Goal: Communication & Community: Share content

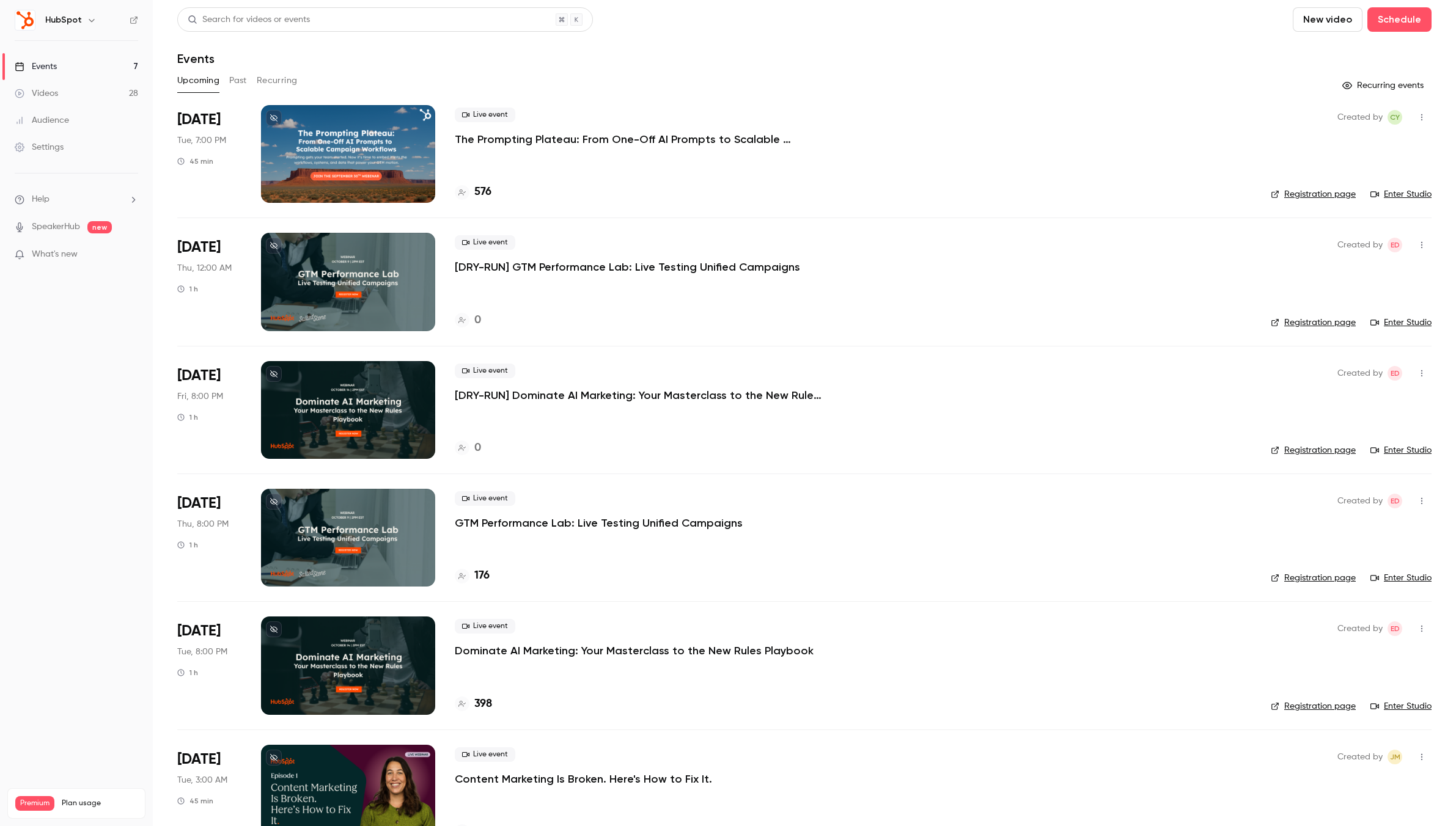
click at [84, 26] on button "button" at bounding box center [92, 20] width 15 height 15
click at [174, 113] on li "Switch channel 5" at bounding box center [102, 112] width 183 height 33
click at [107, 244] on div "HubSpot [GEOGRAPHIC_DATA]" at bounding box center [114, 243] width 140 height 12
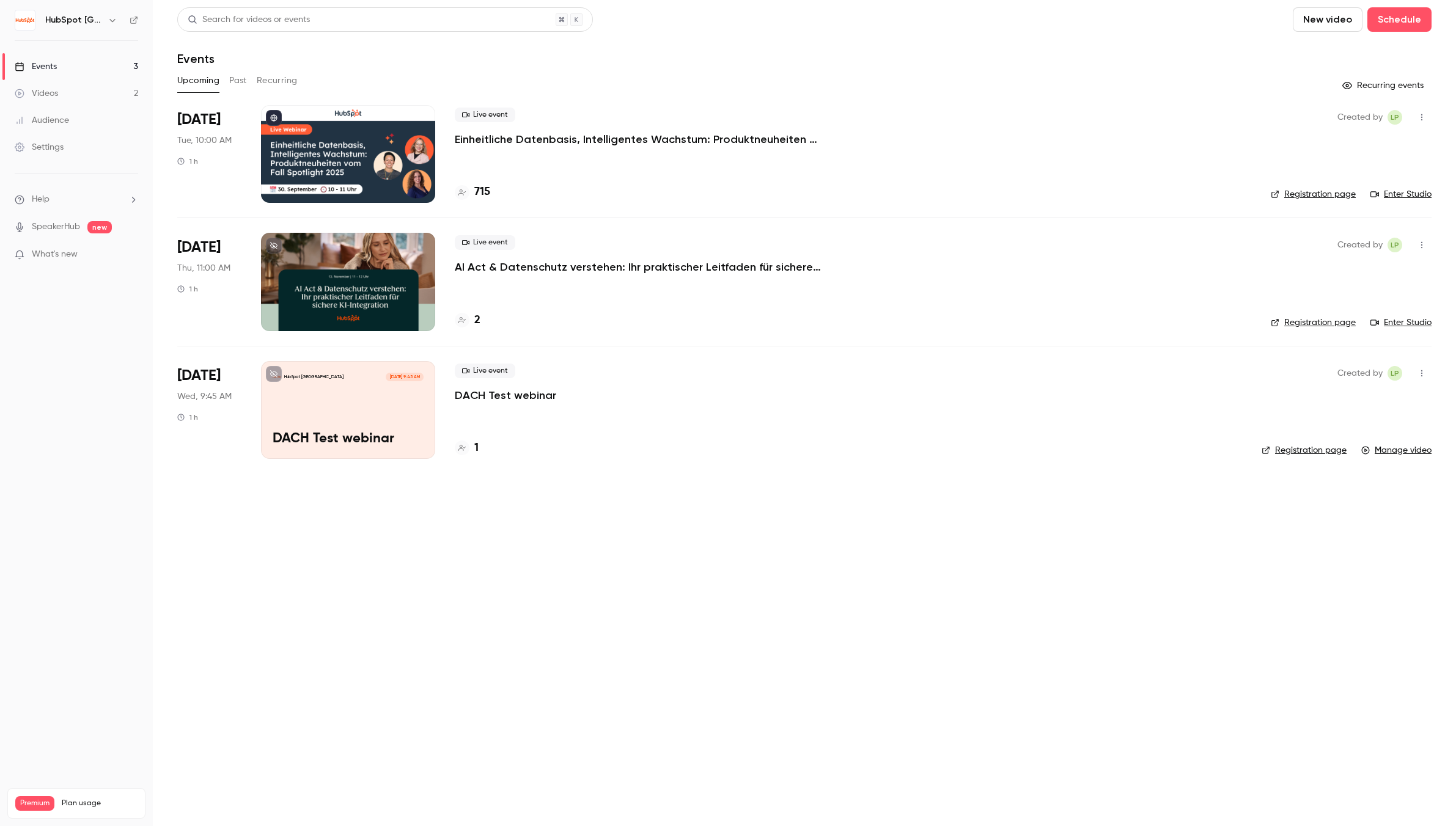
click at [528, 397] on p "DACH Test webinar" at bounding box center [506, 395] width 102 height 15
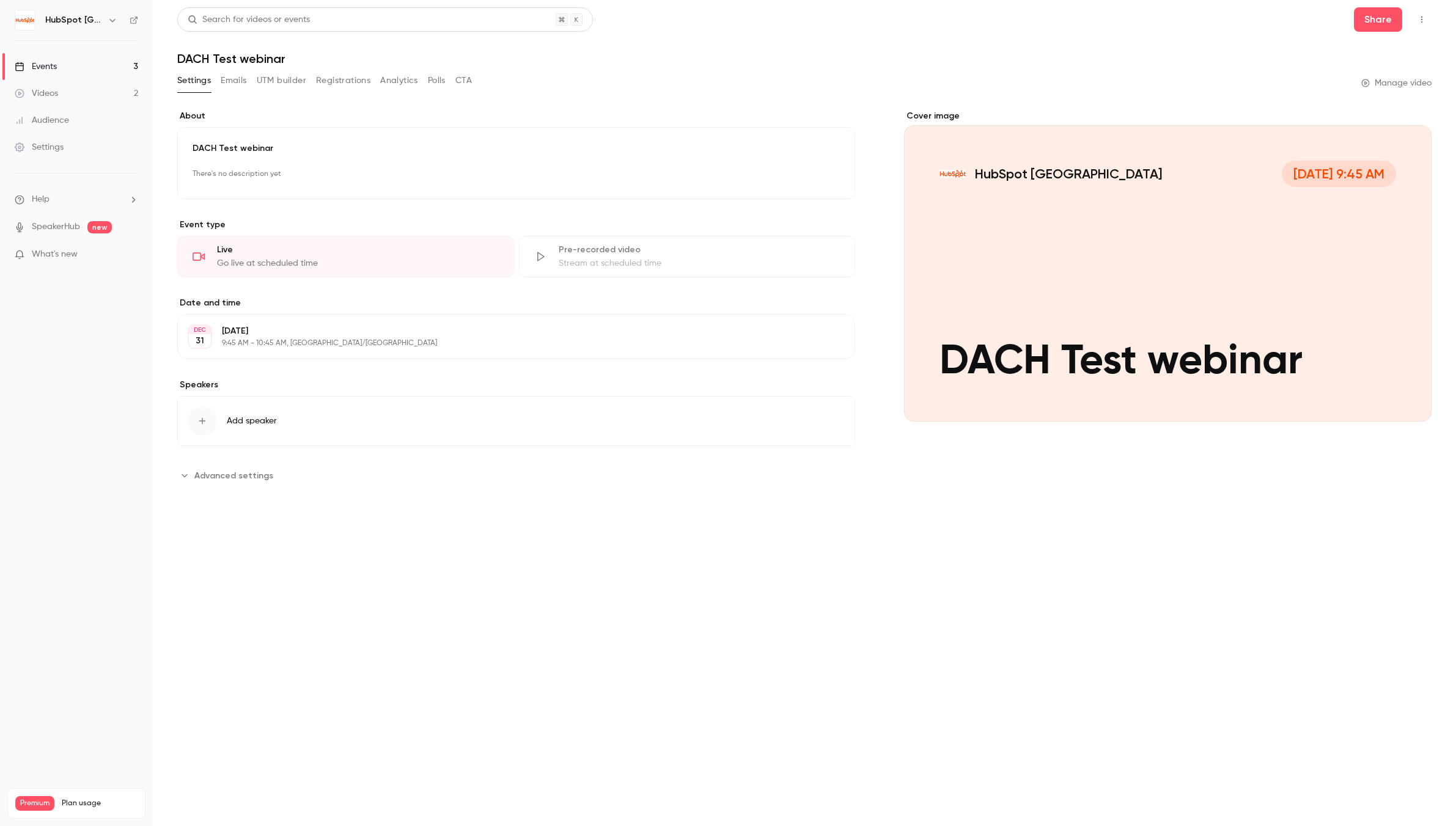
click at [1420, 17] on icon "button" at bounding box center [1421, 20] width 9 height 9
drag, startPoint x: 1211, startPoint y: 22, endPoint x: 1192, endPoint y: 30, distance: 20.6
click at [1211, 22] on div at bounding box center [728, 413] width 1456 height 826
click at [1422, 21] on icon "button" at bounding box center [1421, 20] width 9 height 9
drag, startPoint x: 1189, startPoint y: 32, endPoint x: 1273, endPoint y: 57, distance: 87.6
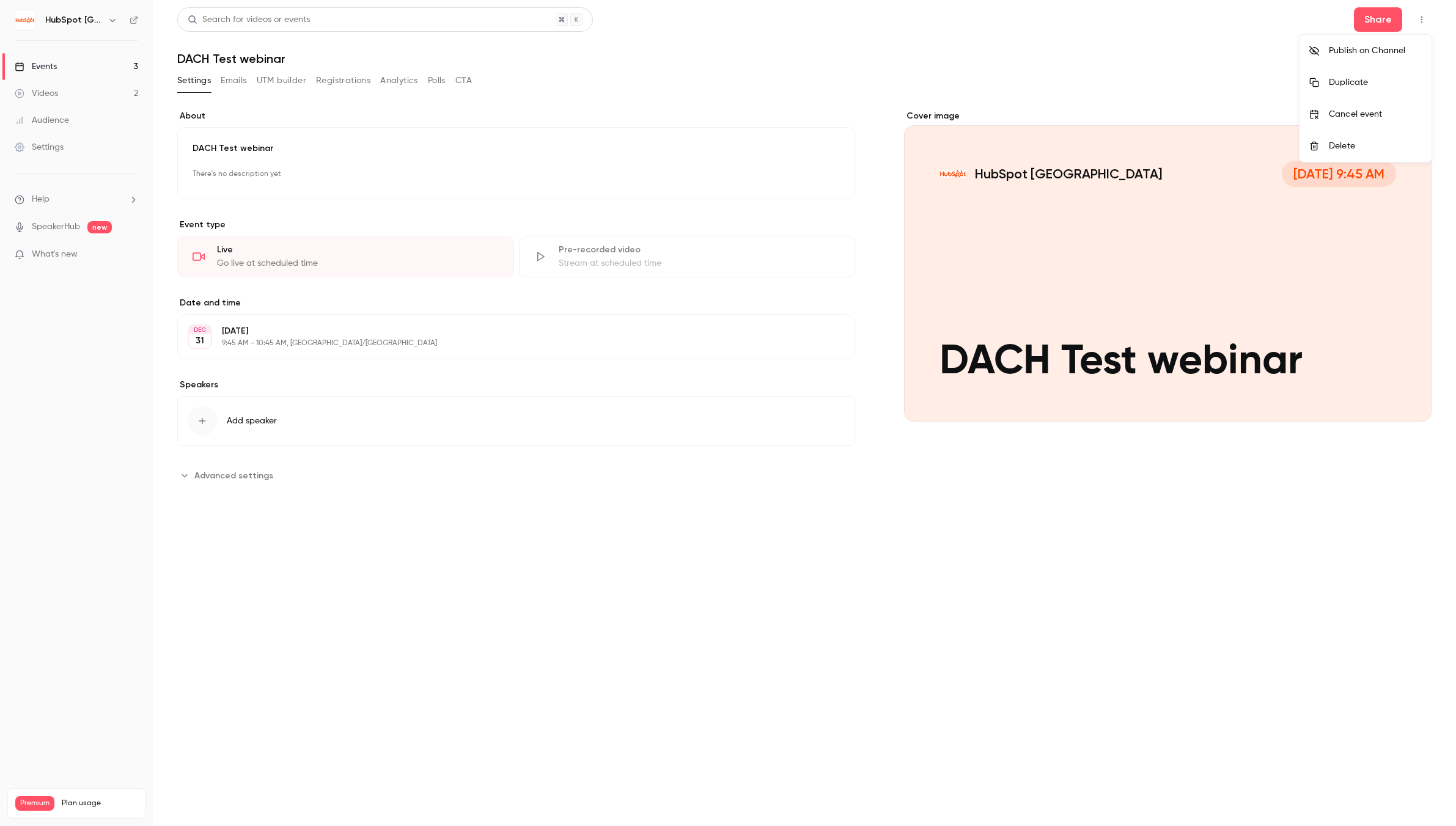
click at [1189, 31] on div at bounding box center [728, 413] width 1456 height 826
click at [1199, 249] on div "Cover image" at bounding box center [1168, 265] width 528 height 312
click at [0, 0] on input "HubSpot [GEOGRAPHIC_DATA] [DATE] 9:45 AM DACH Test webinar" at bounding box center [0, 0] width 0 height 0
click at [104, 69] on link "Events 3" at bounding box center [76, 66] width 153 height 27
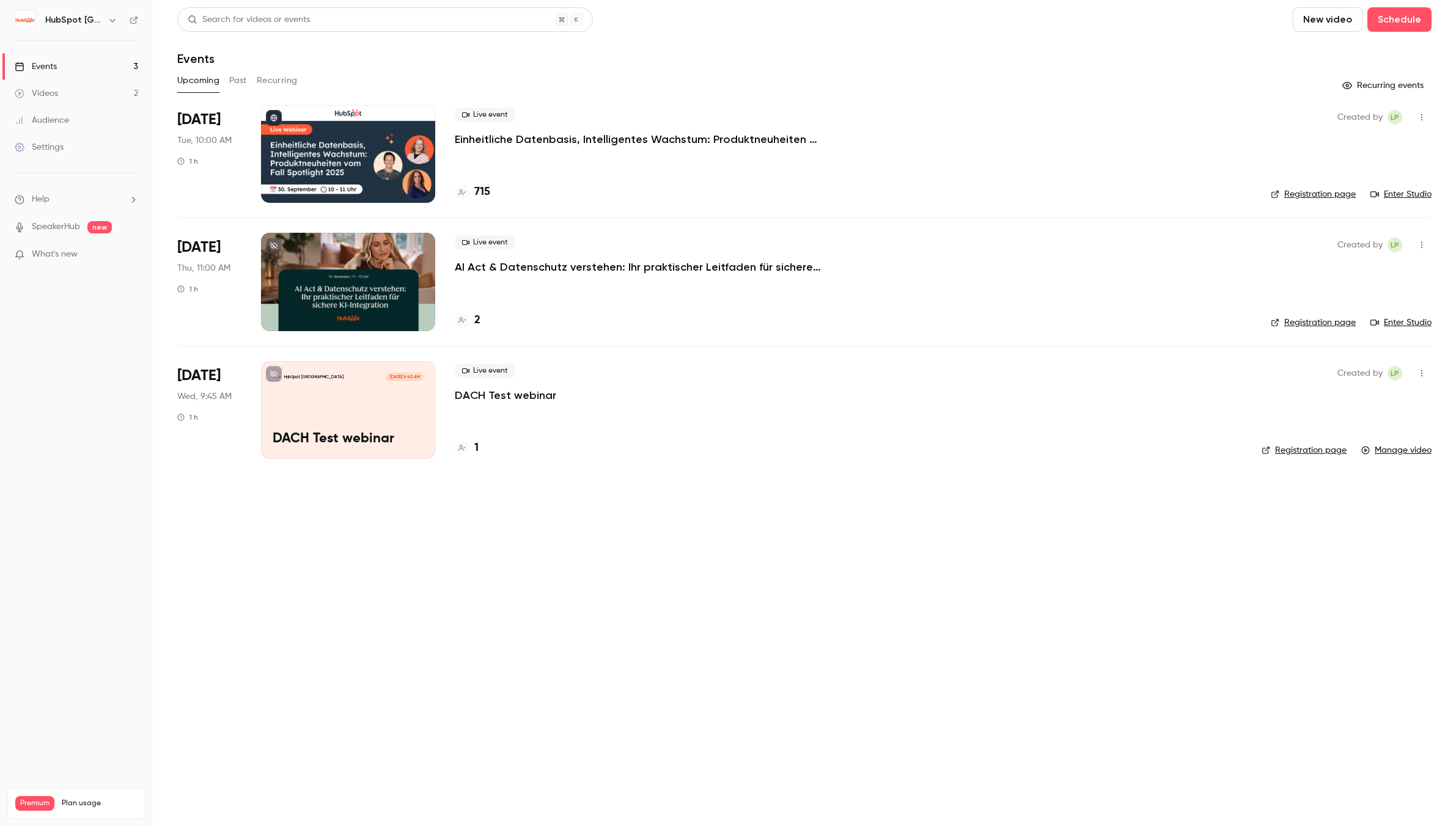
click at [1332, 24] on button "New video" at bounding box center [1327, 20] width 70 height 25
click at [1354, 63] on li "Record" at bounding box center [1363, 53] width 132 height 32
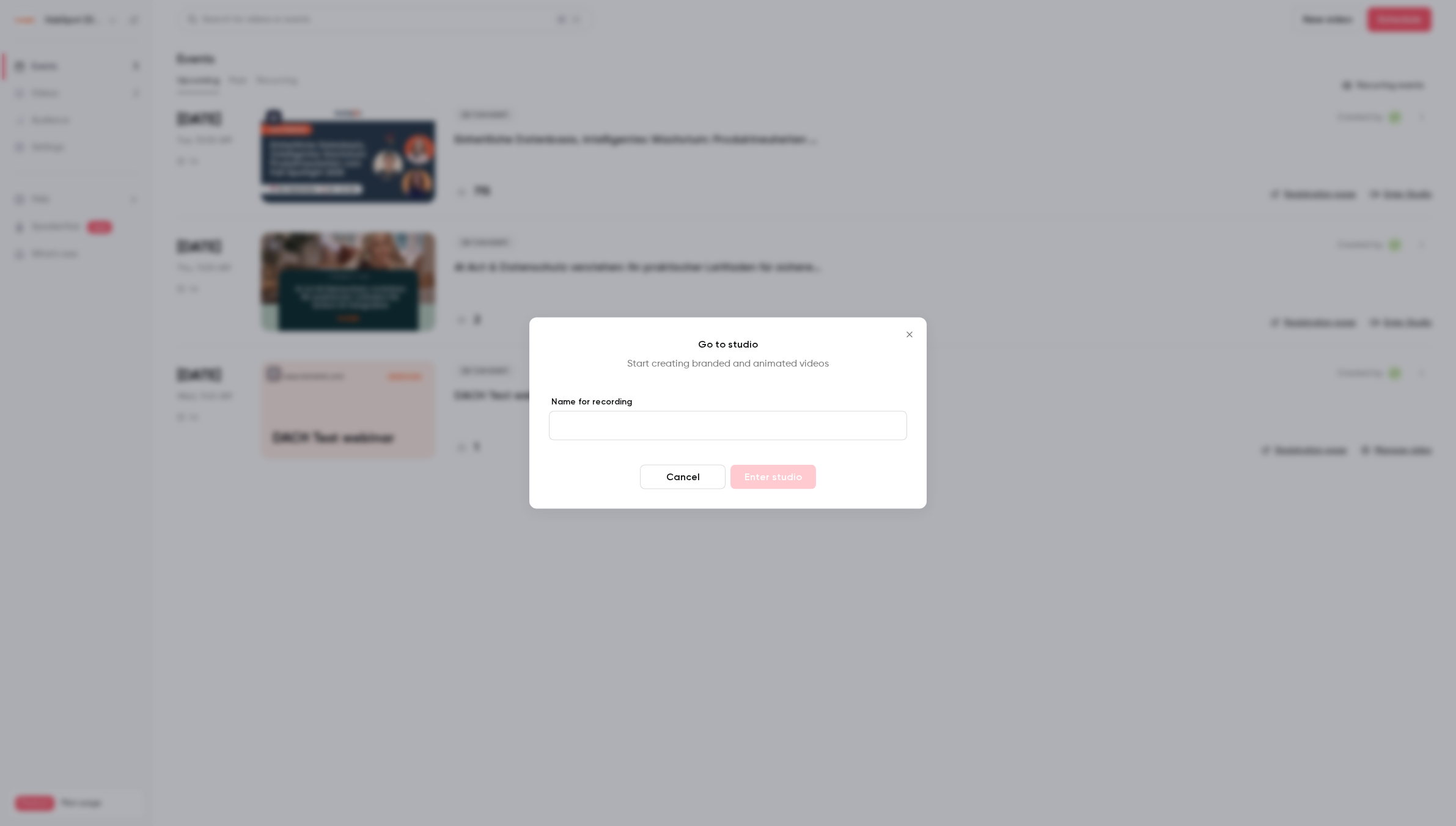
click at [912, 339] on button "Close" at bounding box center [909, 335] width 25 height 25
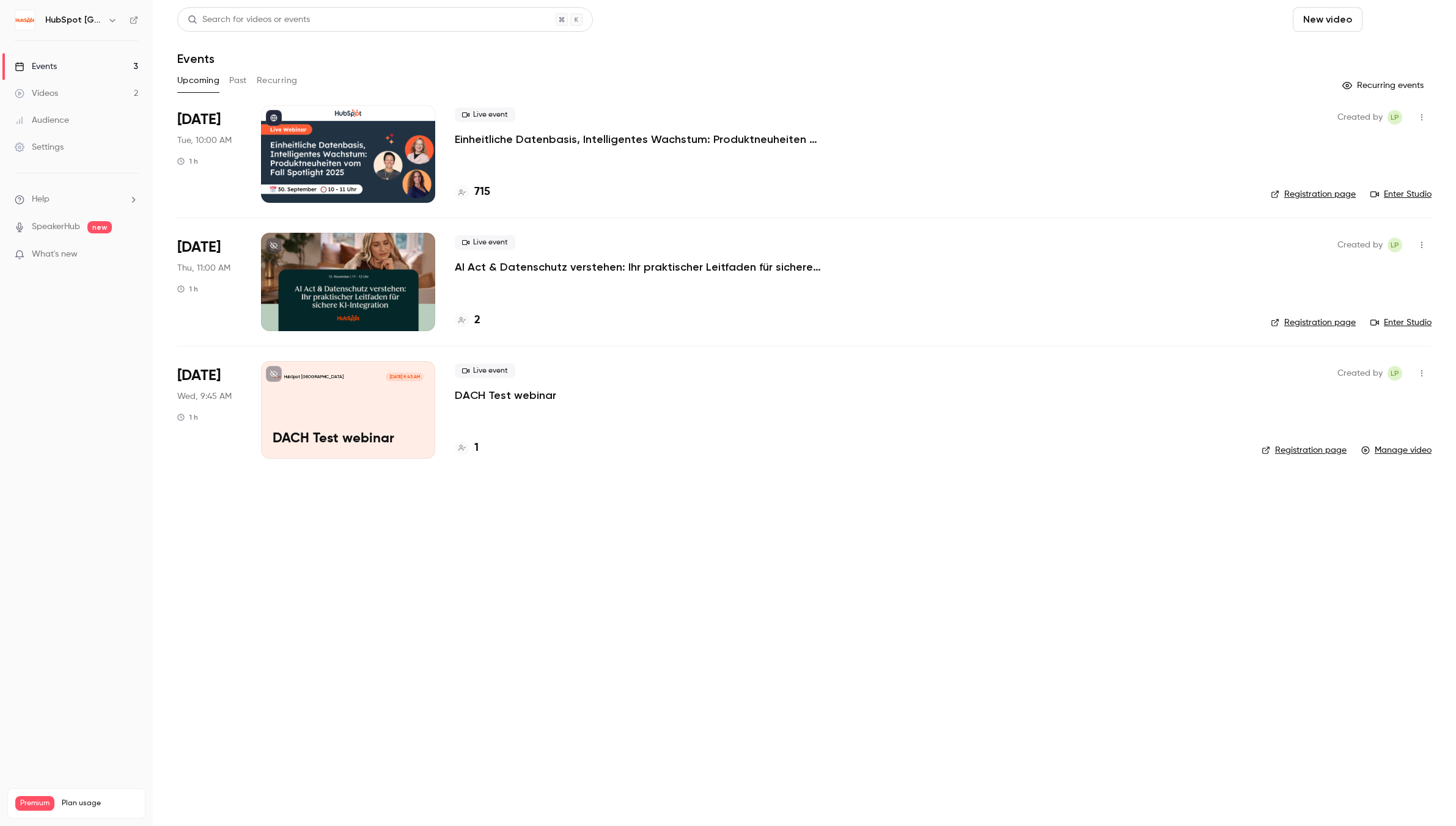
click at [1407, 28] on button "Schedule" at bounding box center [1399, 20] width 64 height 25
click at [1384, 52] on div "One time event" at bounding box center [1375, 53] width 93 height 12
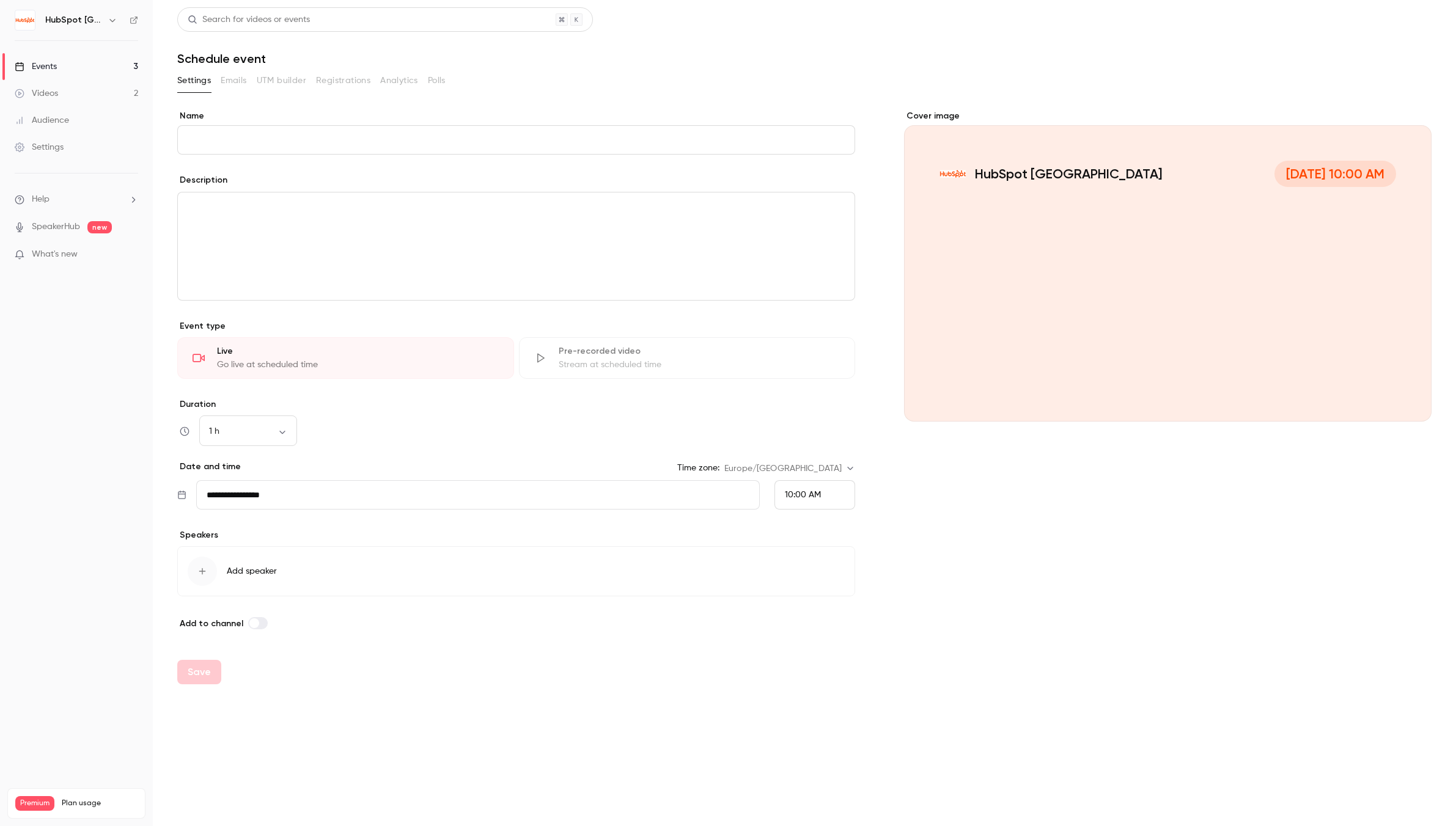
click at [337, 141] on input "Name" at bounding box center [516, 139] width 677 height 29
type input "**********"
click at [366, 501] on input "**********" at bounding box center [478, 495] width 563 height 29
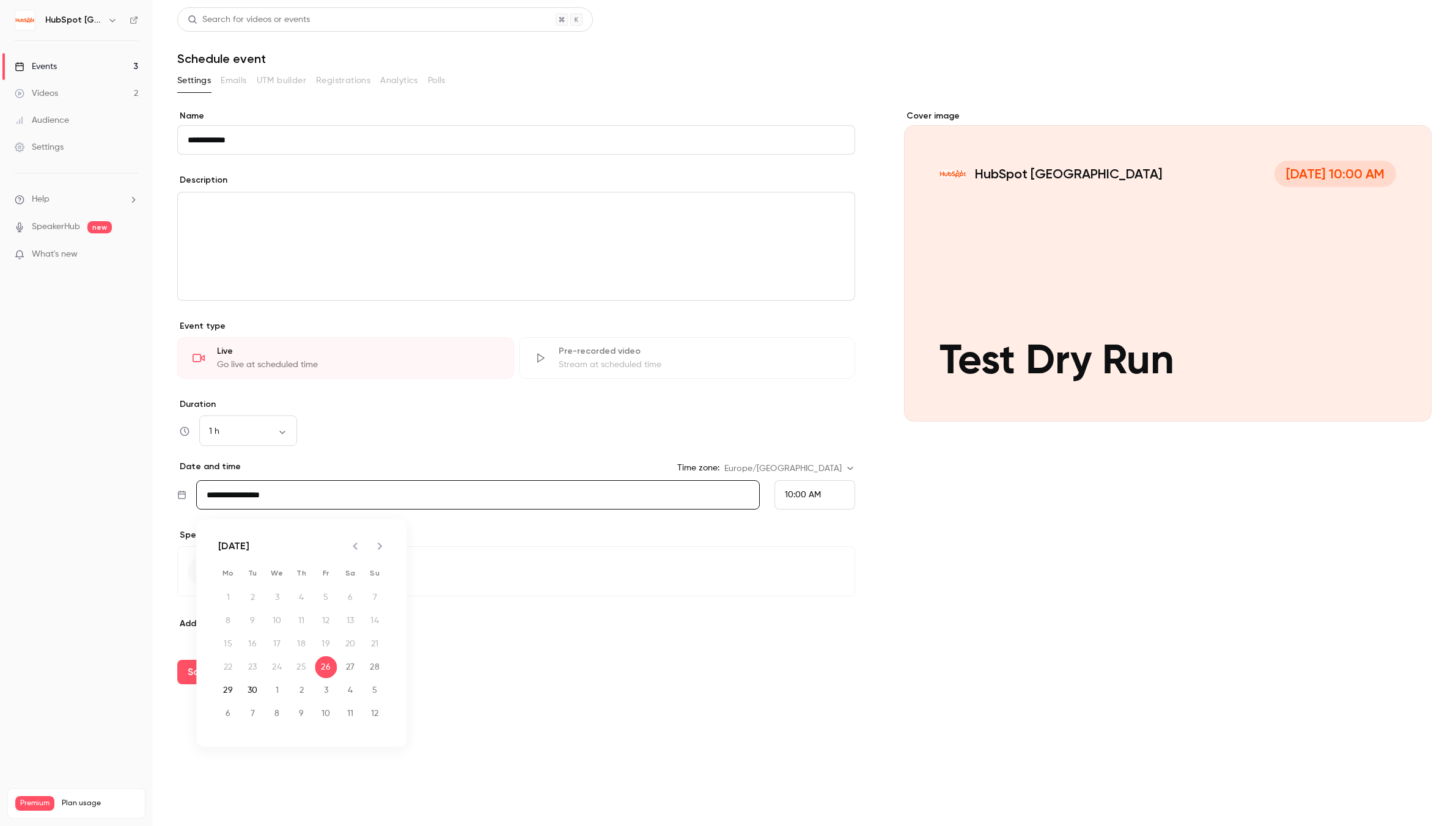
drag, startPoint x: 329, startPoint y: 692, endPoint x: 242, endPoint y: 673, distance: 89.1
click at [329, 692] on button "3" at bounding box center [326, 690] width 22 height 22
type input "**********"
click at [199, 681] on button "Save" at bounding box center [199, 672] width 44 height 25
type input "**********"
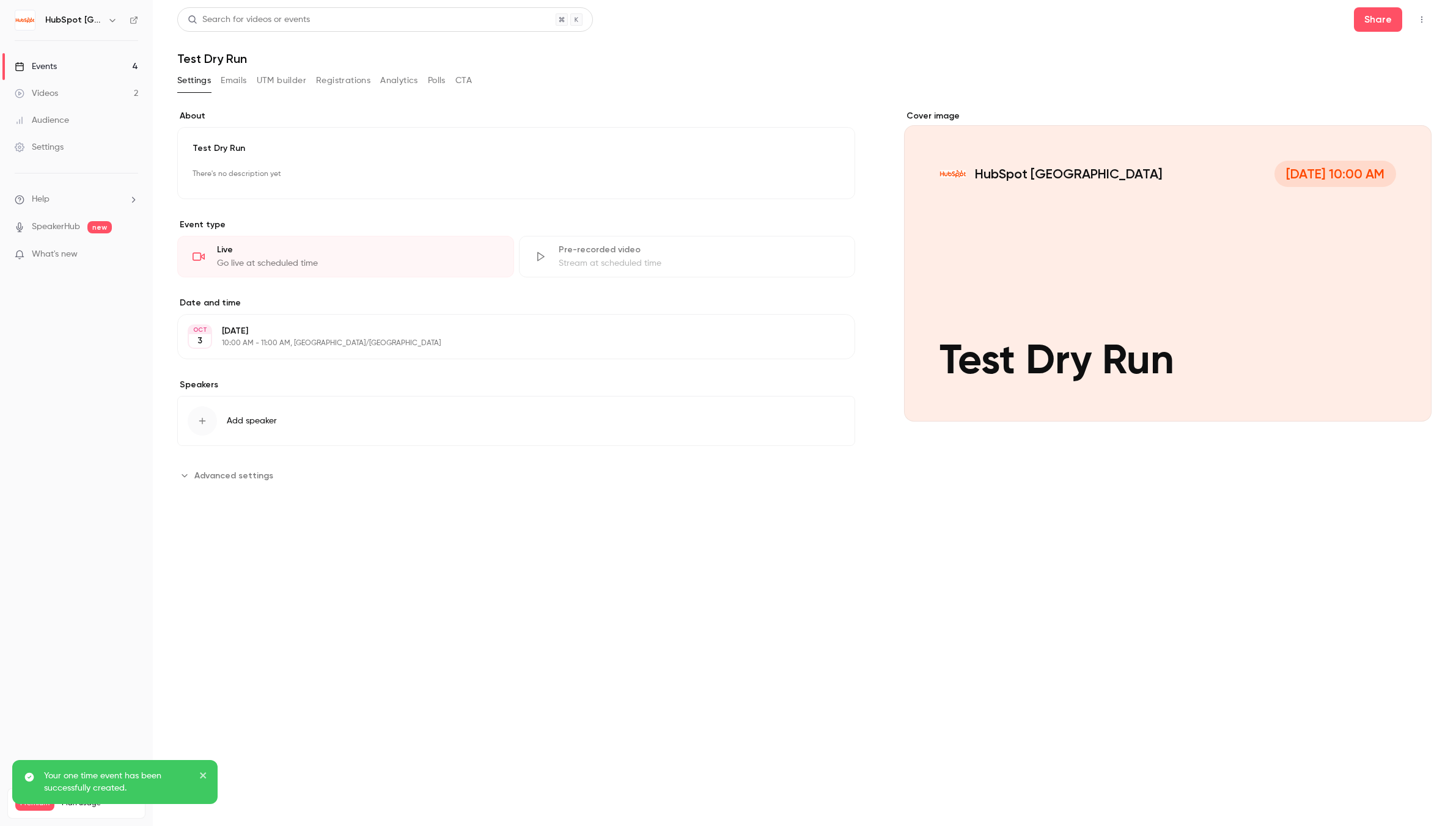
click at [1425, 17] on icon "button" at bounding box center [1421, 20] width 9 height 9
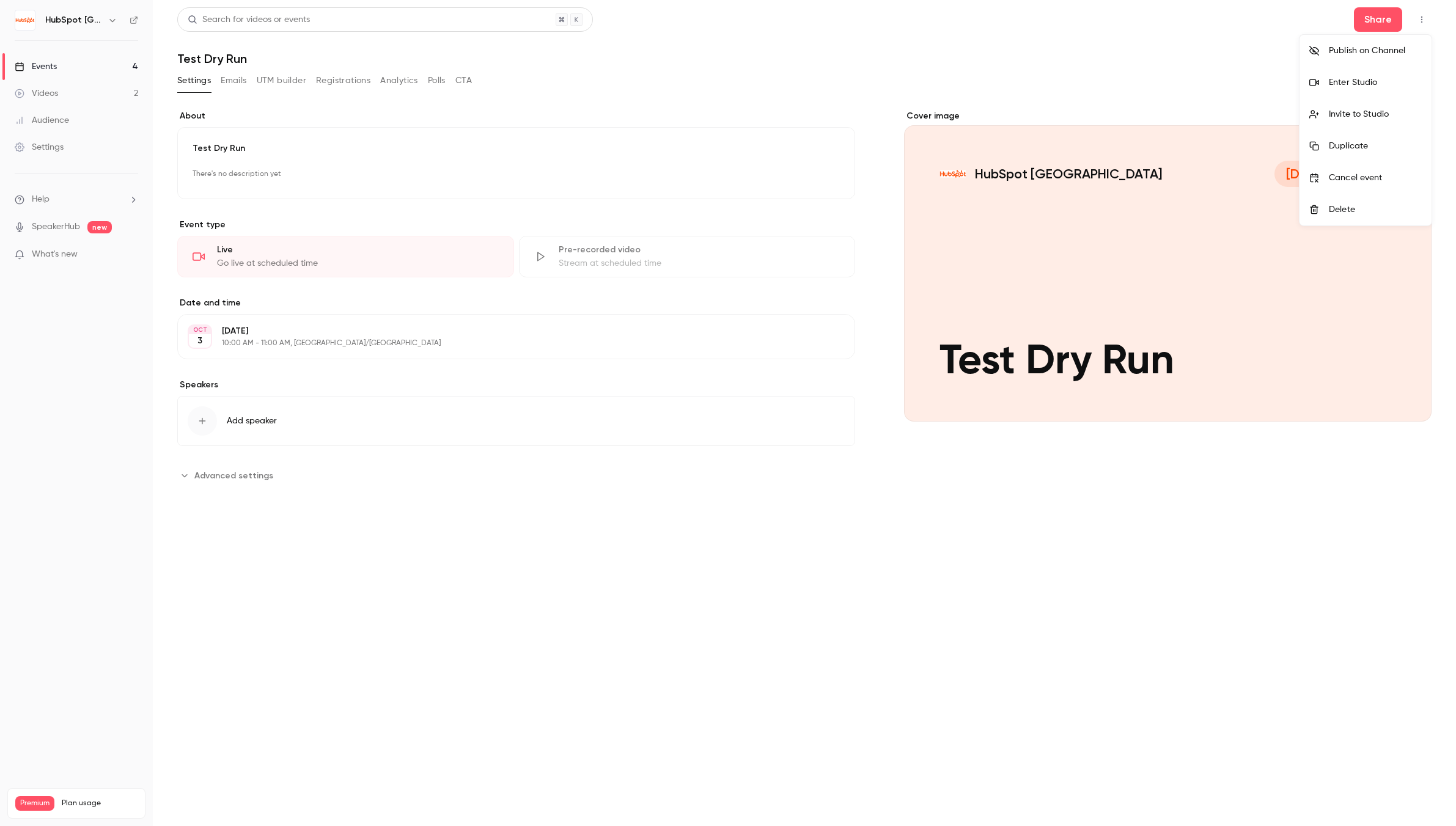
click at [1377, 117] on div "Invite to Studio" at bounding box center [1375, 114] width 93 height 12
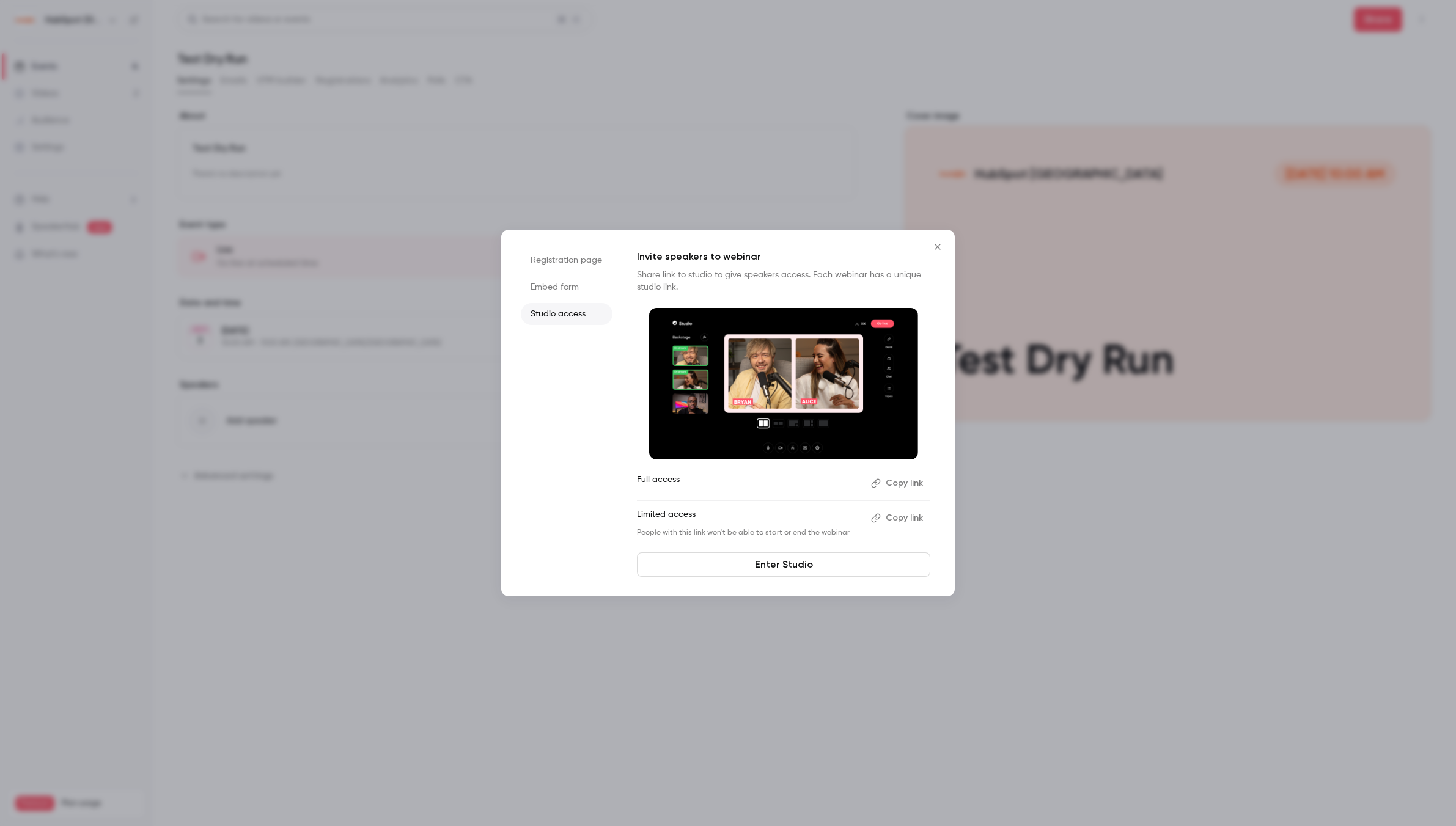
click at [908, 527] on li "Limited access Copy link People with this link won't be able to start or end th…" at bounding box center [784, 523] width 294 height 29
click at [907, 518] on button "Copy link" at bounding box center [898, 518] width 64 height 20
click at [781, 567] on link "Enter Studio" at bounding box center [784, 564] width 294 height 25
drag, startPoint x: 938, startPoint y: 246, endPoint x: 960, endPoint y: 230, distance: 27.2
click at [938, 246] on icon "Close" at bounding box center [938, 246] width 15 height 9
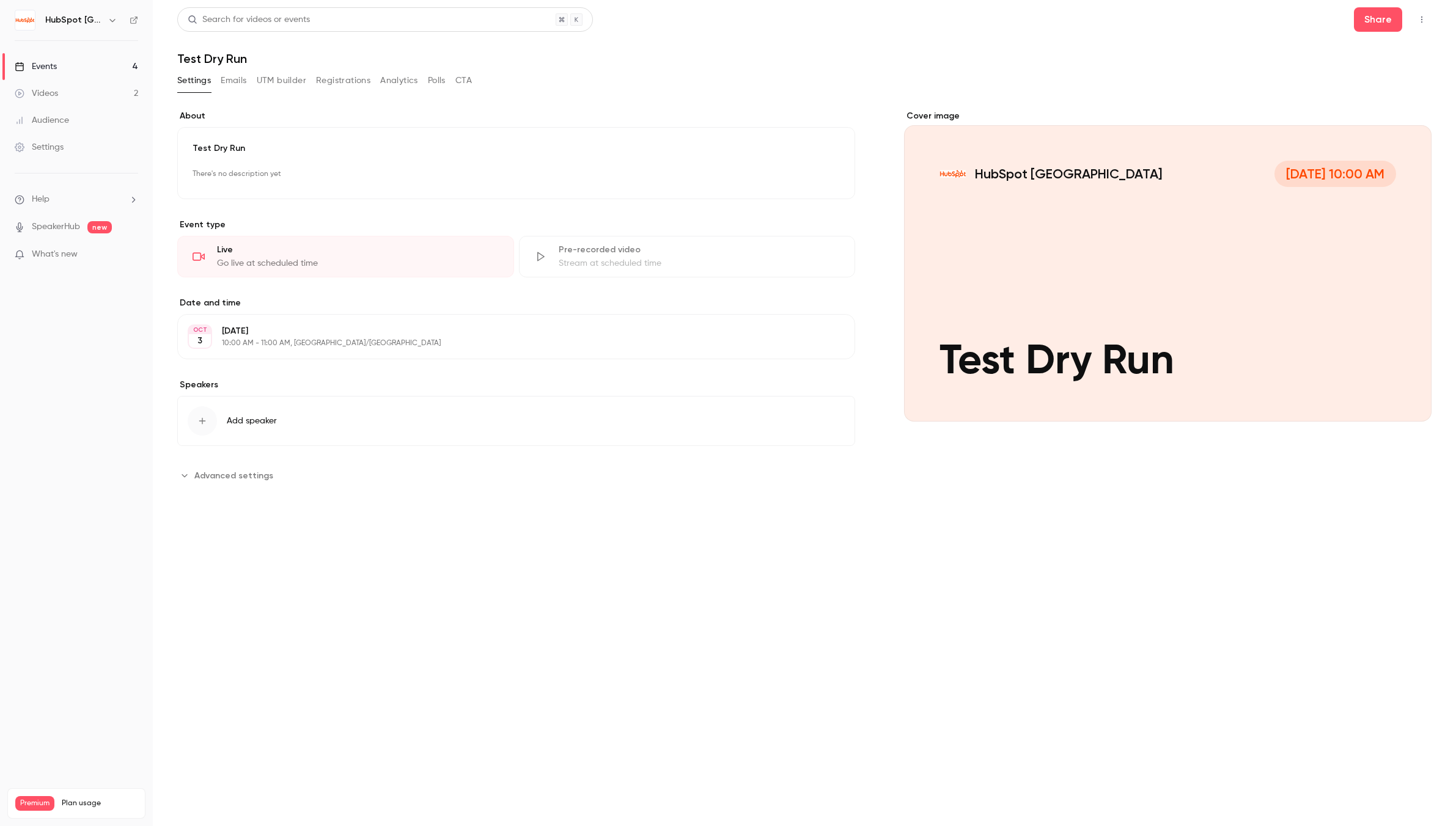
click at [1423, 24] on button "button" at bounding box center [1421, 19] width 20 height 20
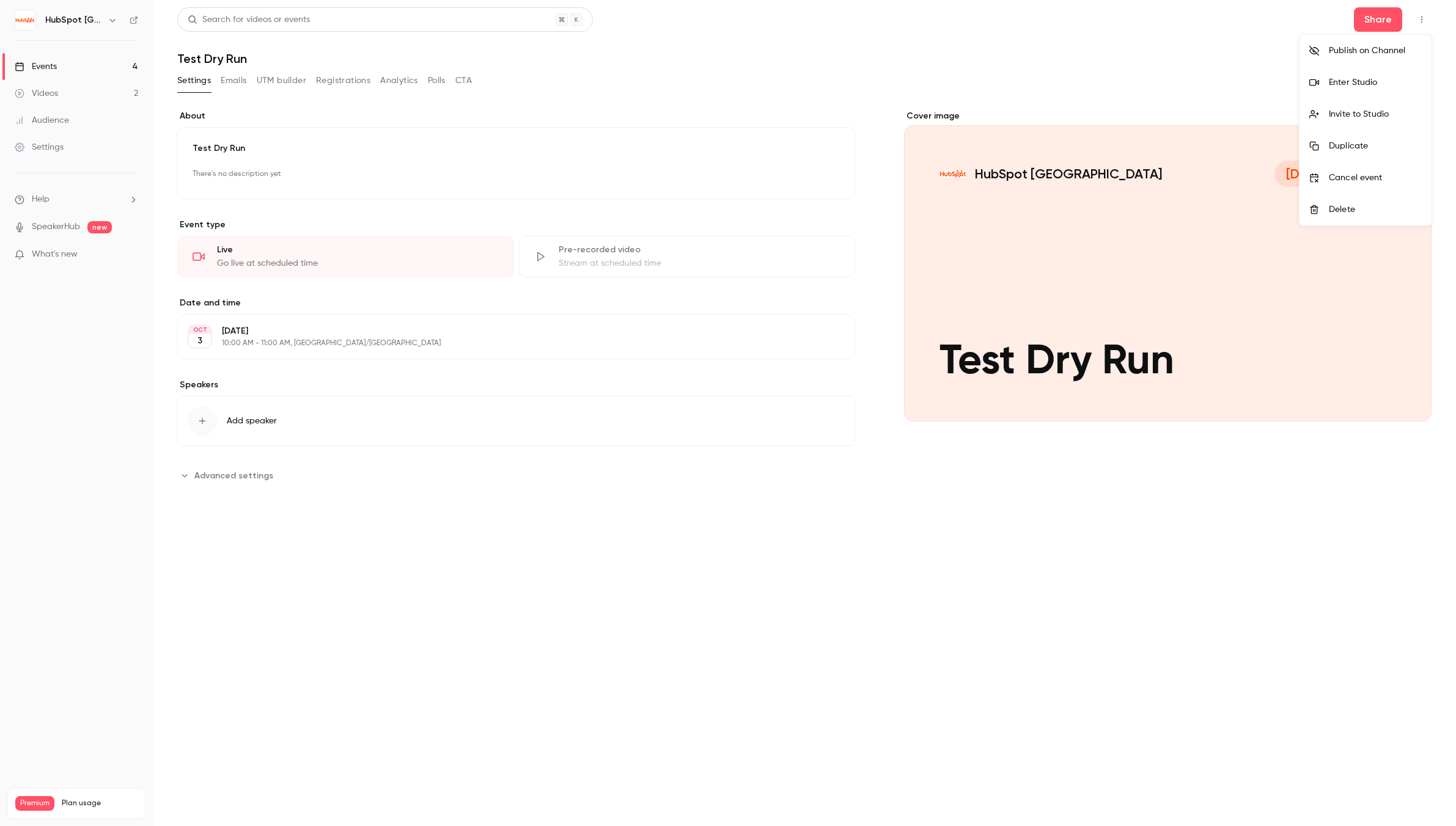
click at [1379, 17] on div at bounding box center [728, 413] width 1456 height 826
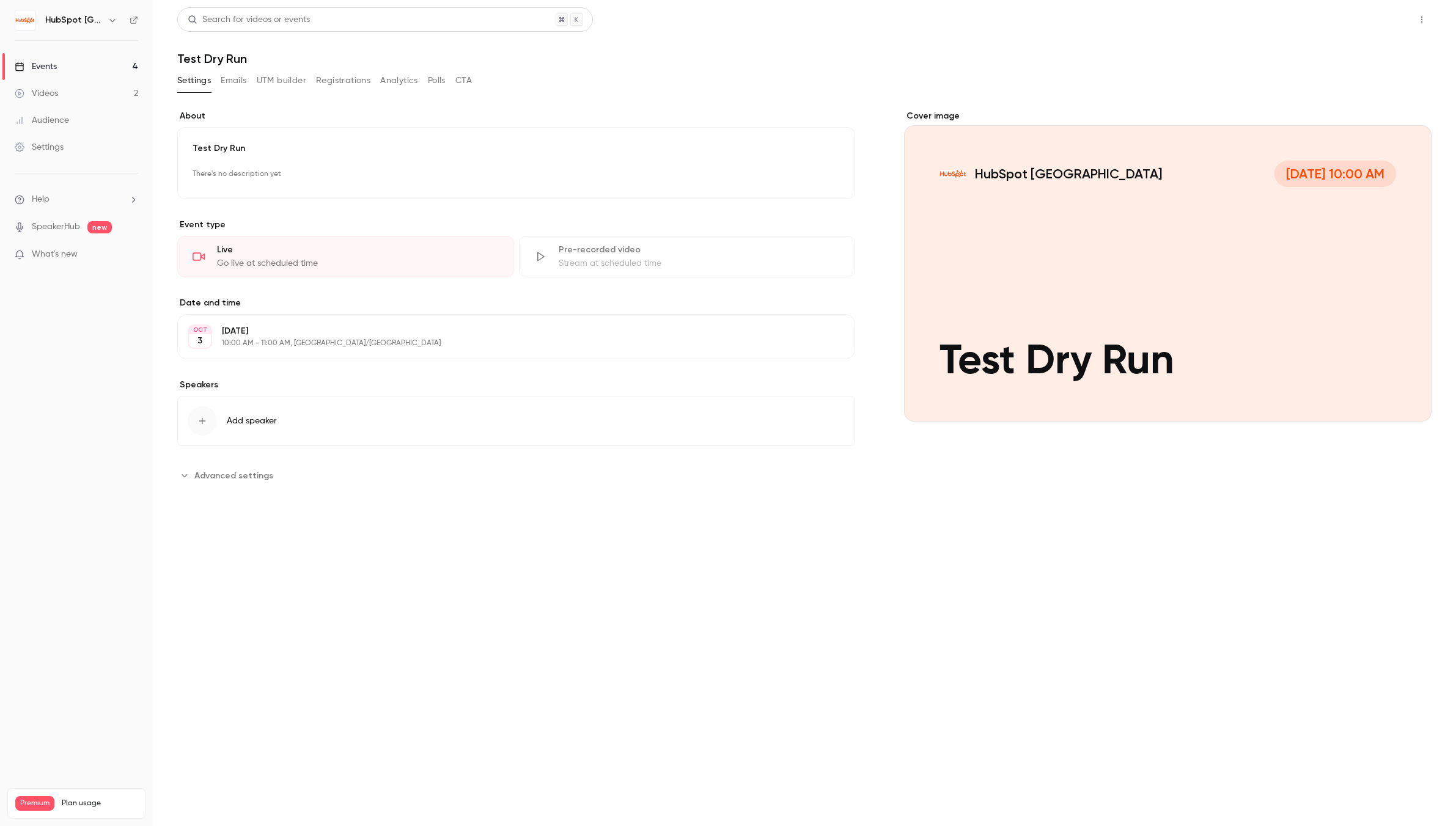
click at [1377, 23] on button "Share" at bounding box center [1377, 20] width 48 height 25
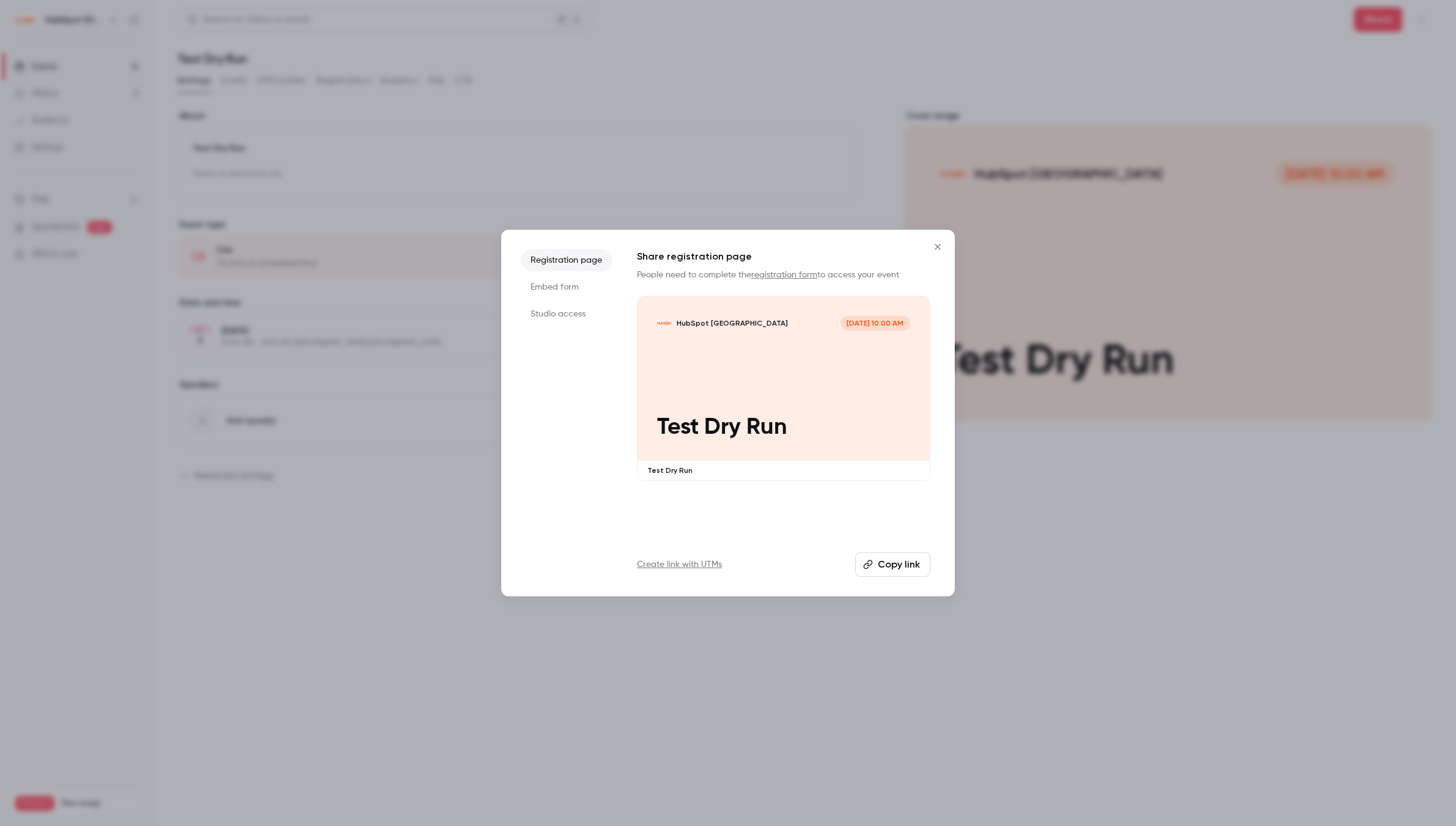
click at [904, 567] on button "Copy link" at bounding box center [892, 564] width 75 height 25
